Goal: Download file/media

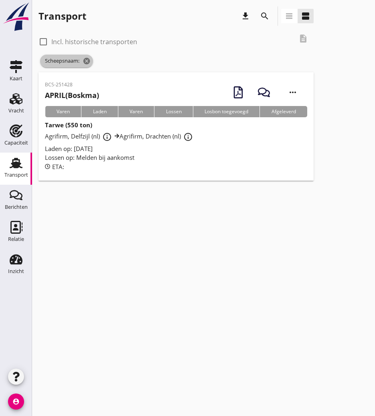
click at [88, 61] on icon "cancel" at bounding box center [87, 61] width 8 height 8
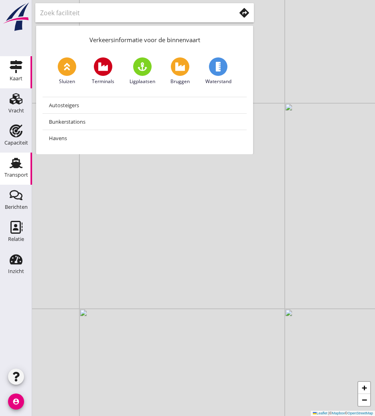
click at [22, 176] on div "Transport" at bounding box center [16, 174] width 24 height 5
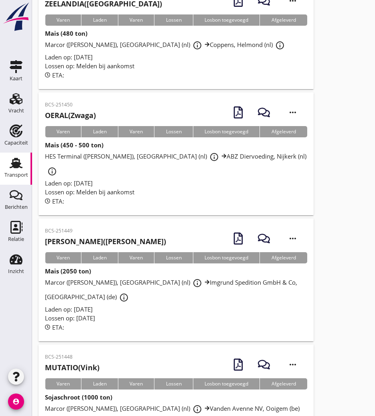
scroll to position [832, 0]
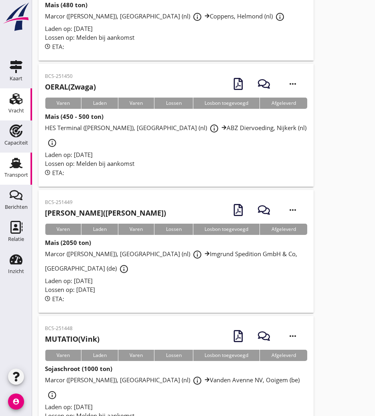
click at [15, 96] on use at bounding box center [16, 98] width 13 height 11
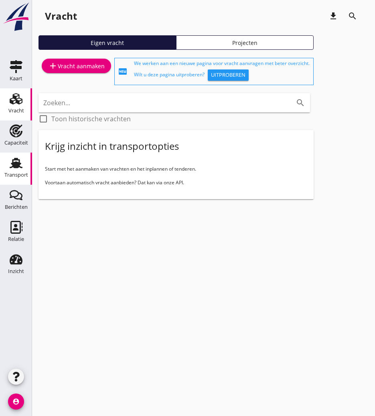
click at [27, 167] on link "Transport Transport" at bounding box center [16, 169] width 32 height 32
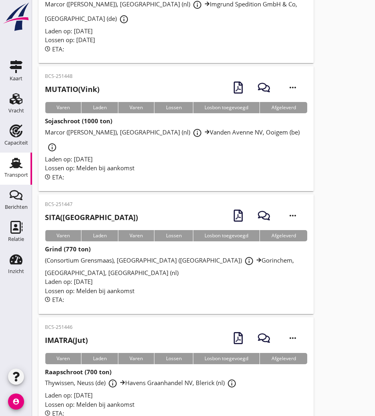
scroll to position [1263, 0]
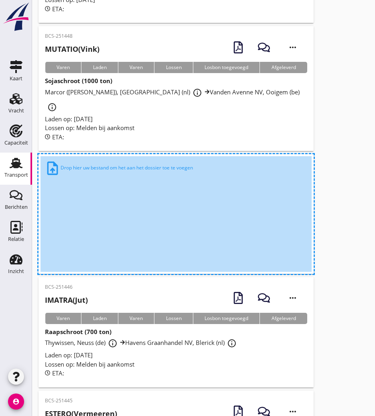
click at [350, 170] on div "BCS-251458 ANTIO SAS (Nijsse) more_horiz Varen Laden Varen Lossen Losbon toegev…" at bounding box center [204, 34] width 331 height 2493
click at [185, 133] on div "ETA:" at bounding box center [176, 137] width 263 height 9
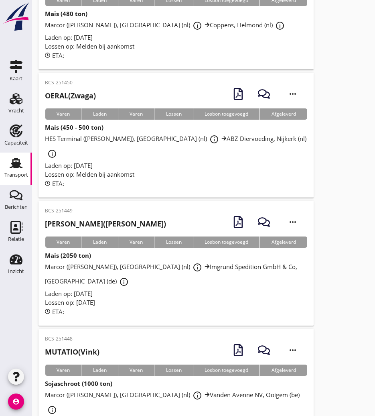
scroll to position [1201, 0]
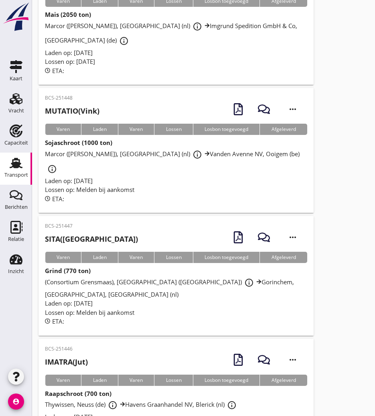
click at [98, 234] on h2 "SITA ([GEOGRAPHIC_DATA])" at bounding box center [91, 239] width 93 height 11
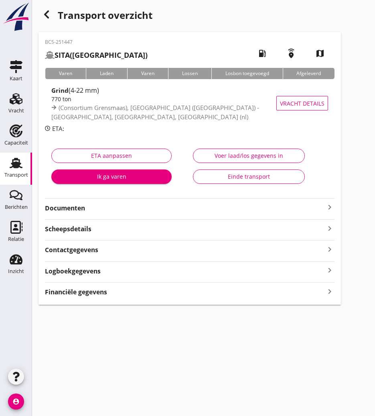
click at [129, 211] on strong "Documenten" at bounding box center [185, 208] width 280 height 9
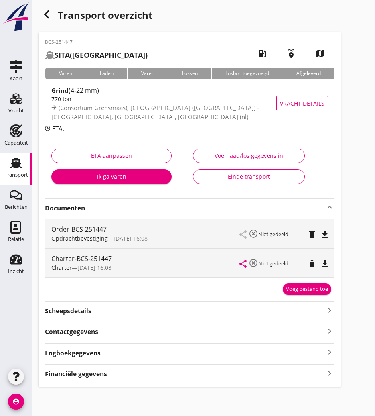
click at [330, 266] on icon "file_download" at bounding box center [325, 264] width 10 height 10
click at [51, 12] on div "button" at bounding box center [47, 14] width 16 height 16
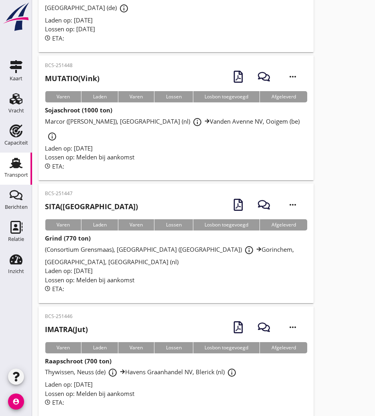
scroll to position [1281, 0]
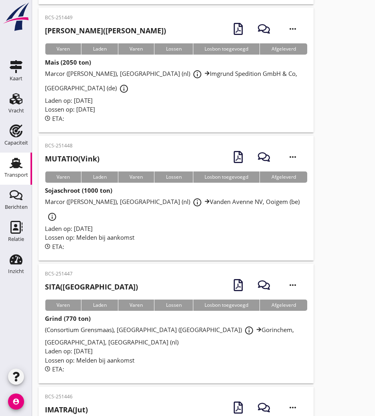
click at [90, 142] on div "BCS-251448 MUTATIO (Vink)" at bounding box center [72, 155] width 55 height 26
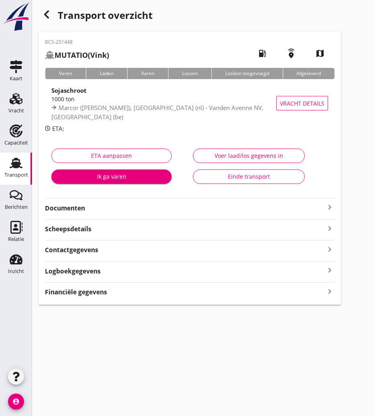
click at [113, 205] on strong "Documenten" at bounding box center [185, 208] width 280 height 9
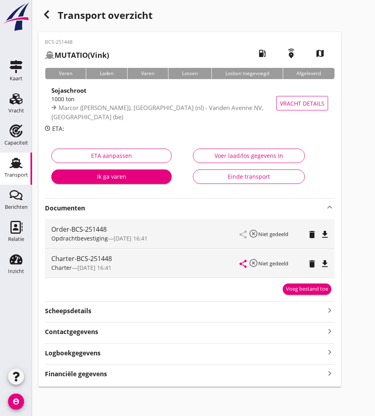
click at [330, 261] on icon "file_download" at bounding box center [325, 264] width 10 height 10
click at [44, 14] on use "button" at bounding box center [46, 14] width 5 height 8
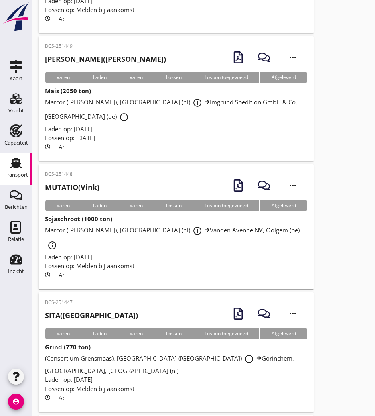
scroll to position [1173, 0]
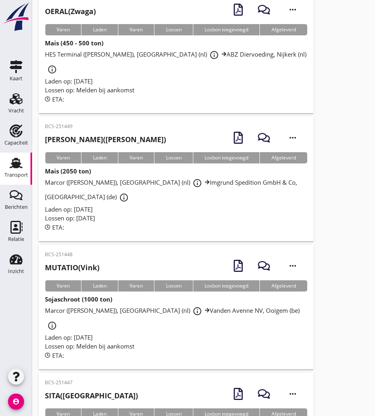
drag, startPoint x: 126, startPoint y: 86, endPoint x: 47, endPoint y: 107, distance: 81.9
click at [126, 134] on h2 "[PERSON_NAME] ([PERSON_NAME])" at bounding box center [105, 139] width 121 height 11
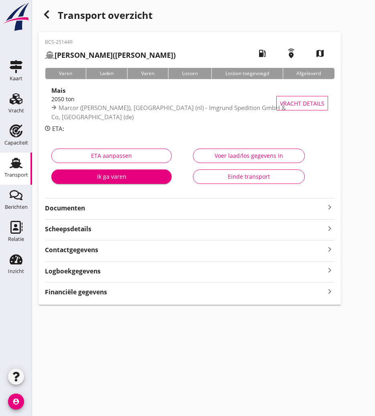
click at [90, 214] on div "BCS-251449 [PERSON_NAME] (De Koning Gans) local_gas_station emergency_share map…" at bounding box center [190, 168] width 303 height 273
click at [92, 214] on div "BCS-251449 [PERSON_NAME] (De Koning Gans) local_gas_station emergency_share map…" at bounding box center [190, 168] width 303 height 273
click at [97, 208] on strong "Documenten" at bounding box center [185, 208] width 280 height 9
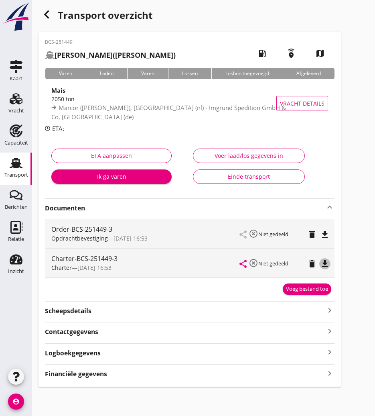
click at [325, 264] on icon "file_download" at bounding box center [325, 264] width 10 height 10
click at [49, 12] on icon "button" at bounding box center [47, 15] width 10 height 10
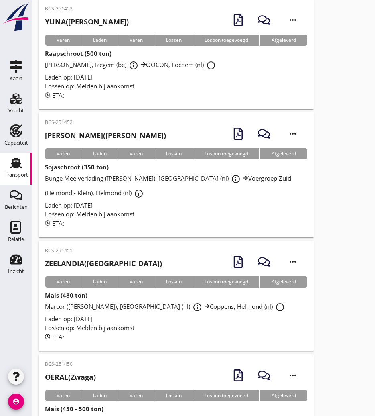
scroll to position [847, 0]
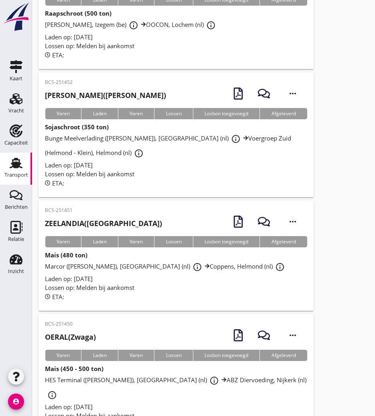
click at [110, 320] on div "BCS-251450 OERAL (Zwaga) more_horiz" at bounding box center [176, 334] width 263 height 29
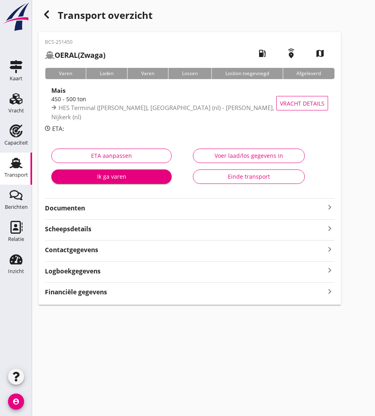
click at [133, 210] on strong "Documenten" at bounding box center [185, 208] width 280 height 9
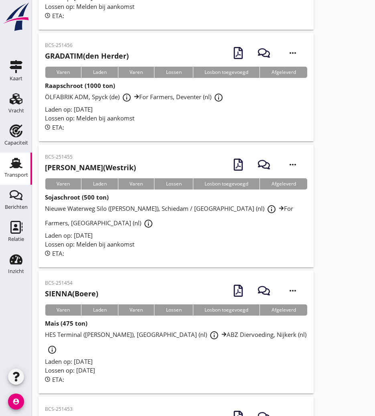
scroll to position [723, 0]
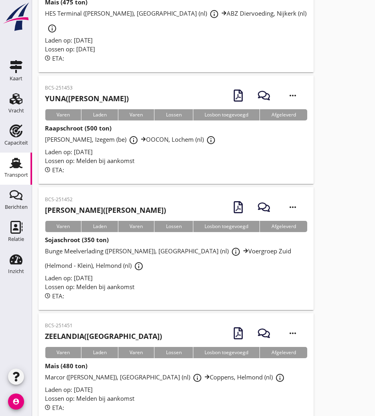
click at [95, 322] on div "BCS-251451 ZEELANDIA (Noordhoek)" at bounding box center [103, 332] width 117 height 20
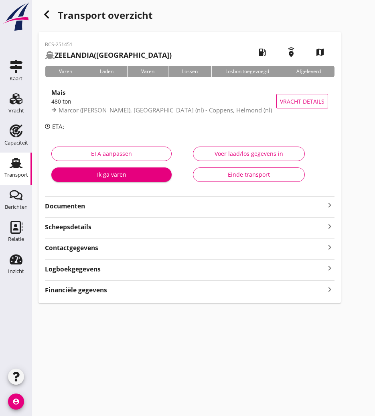
click at [81, 206] on strong "Documenten" at bounding box center [185, 206] width 280 height 9
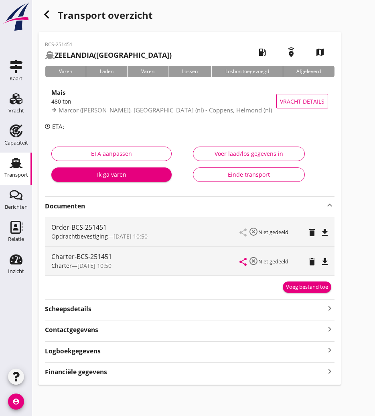
click at [321, 261] on icon "file_download" at bounding box center [325, 262] width 10 height 10
click at [47, 11] on icon "button" at bounding box center [47, 15] width 10 height 10
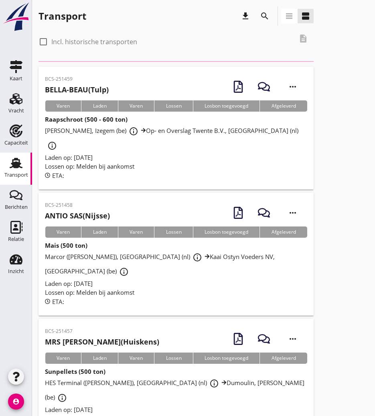
scroll to position [723, 0]
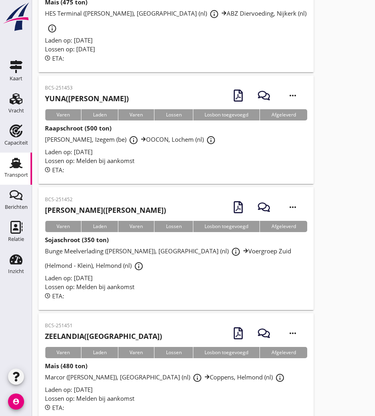
click at [97, 196] on p "BCS-251452" at bounding box center [105, 199] width 121 height 7
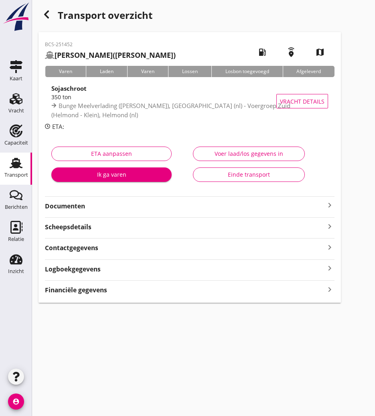
click at [84, 204] on strong "Documenten" at bounding box center [185, 206] width 280 height 9
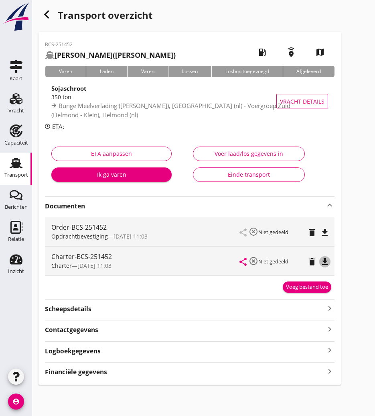
click at [326, 259] on icon "file_download" at bounding box center [325, 262] width 10 height 10
click at [328, 260] on icon "open_in_browser" at bounding box center [325, 262] width 10 height 10
click at [51, 13] on div "button" at bounding box center [47, 14] width 16 height 16
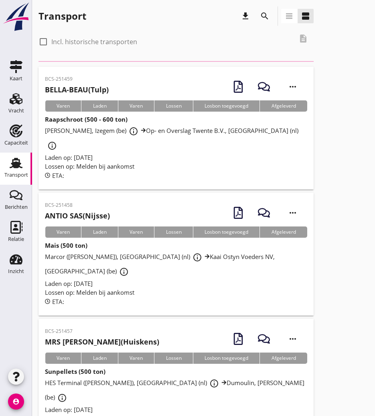
scroll to position [723, 0]
